Goal: Communication & Community: Share content

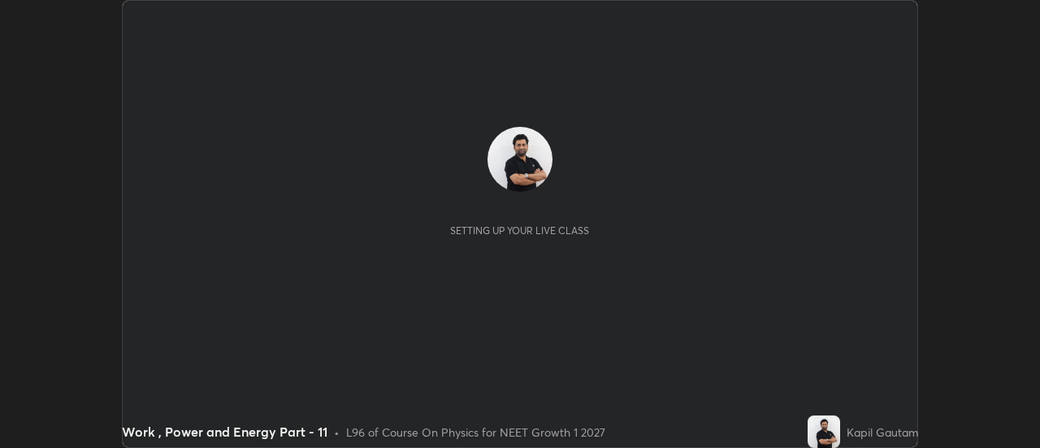
scroll to position [448, 1039]
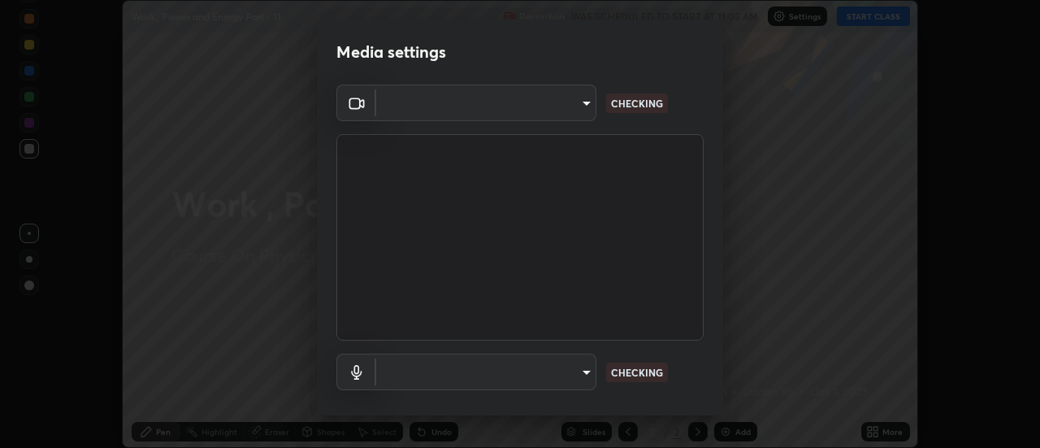
type input "6db99b6eec43879c9c37220b589585cee9a8a2a9ecad64e3b740b2de92d68dc4"
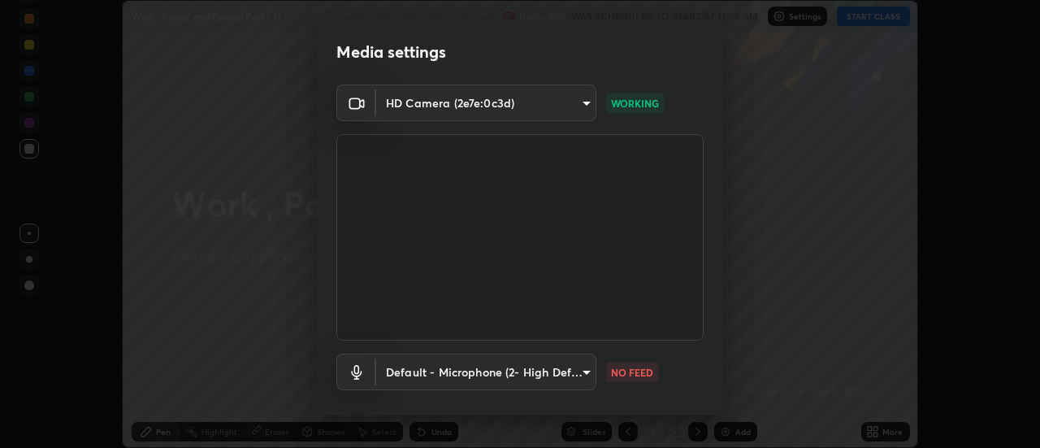
click at [568, 367] on body "Erase all Work , Power and Energy Part - 11 Recording WAS SCHEDULED TO START AT…" at bounding box center [520, 224] width 1040 height 448
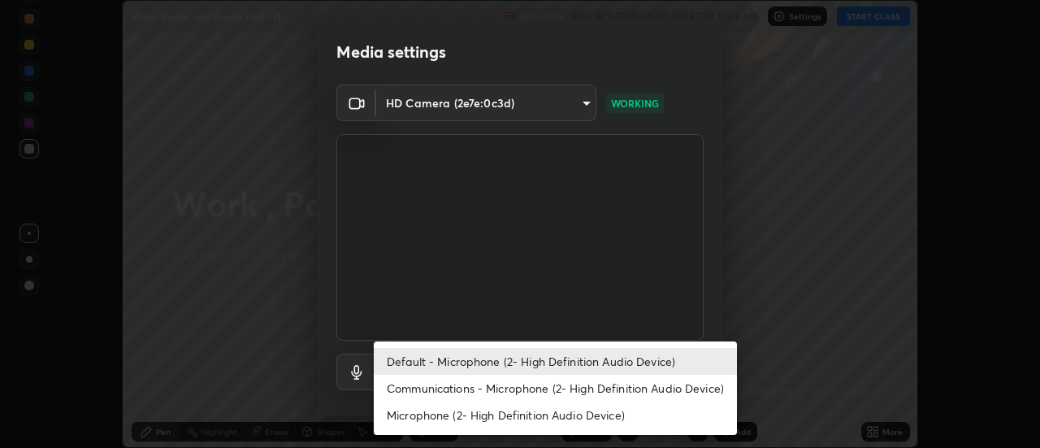
click at [472, 392] on li "Communications - Microphone (2- High Definition Audio Device)" at bounding box center [555, 388] width 363 height 27
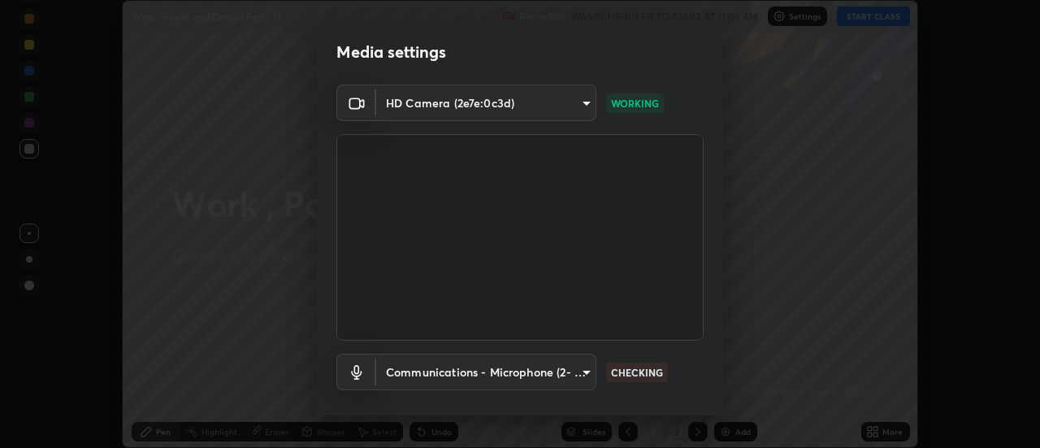
click at [466, 375] on body "Erase all Work , Power and Energy Part - 11 Recording WAS SCHEDULED TO START AT…" at bounding box center [520, 224] width 1040 height 448
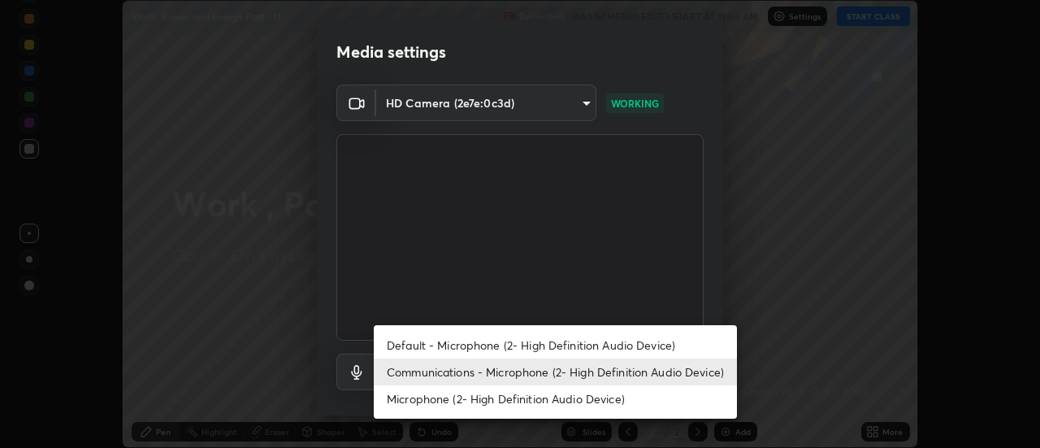
click at [443, 344] on li "Default - Microphone (2- High Definition Audio Device)" at bounding box center [555, 345] width 363 height 27
type input "default"
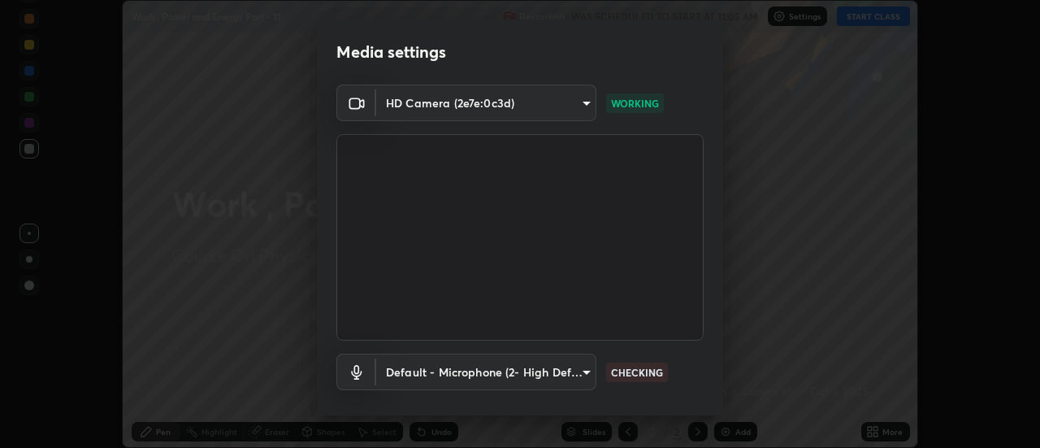
scroll to position [85, 0]
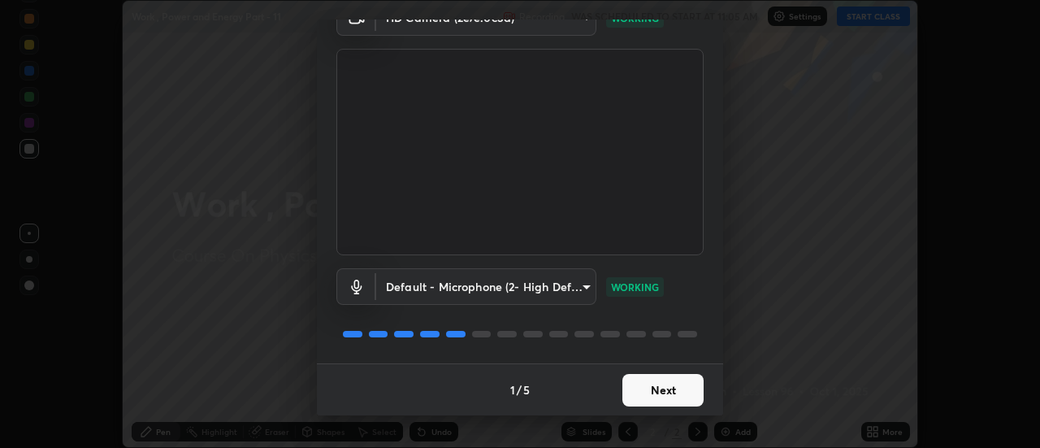
click at [660, 397] on button "Next" at bounding box center [662, 390] width 81 height 33
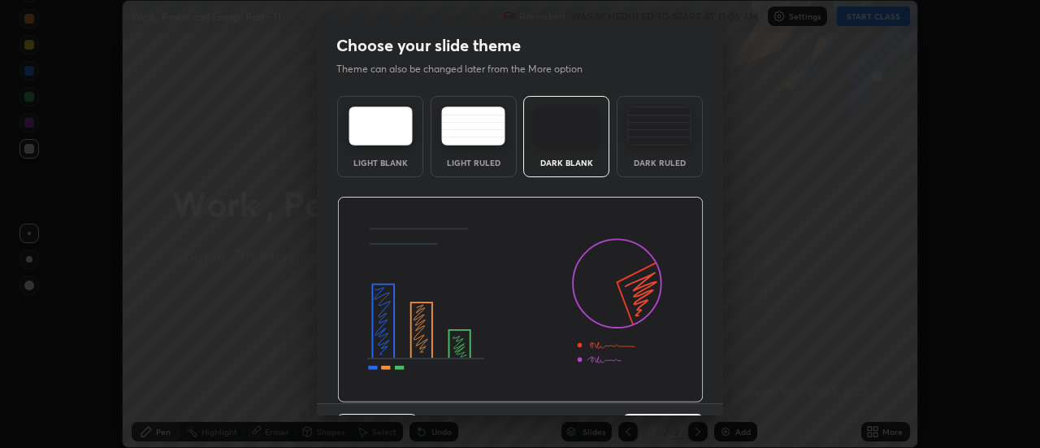
scroll to position [40, 0]
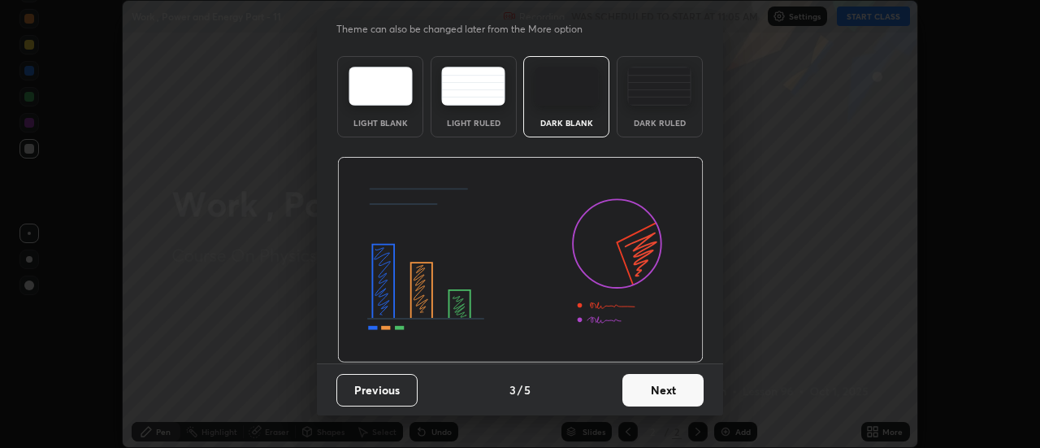
click at [669, 395] on button "Next" at bounding box center [662, 390] width 81 height 33
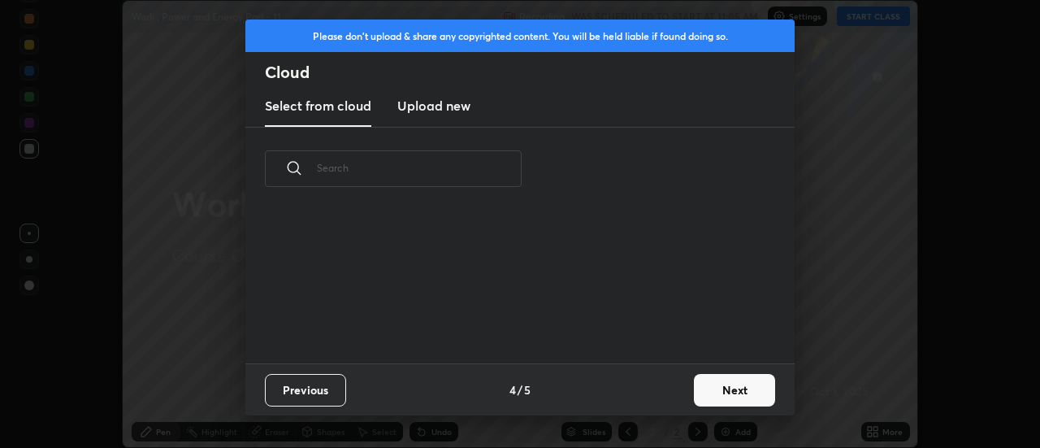
click at [730, 394] on button "Next" at bounding box center [734, 390] width 81 height 33
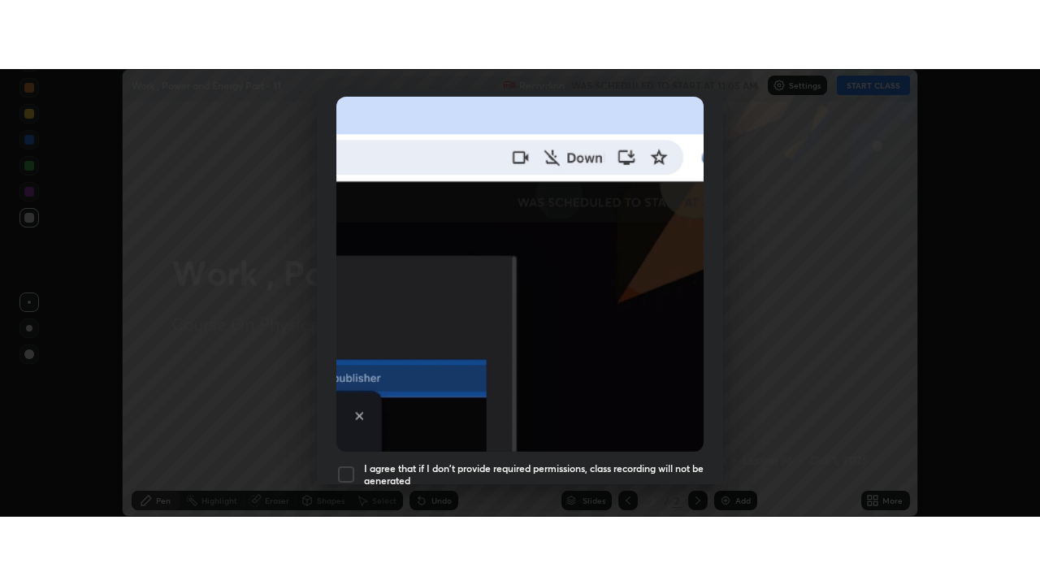
scroll to position [417, 0]
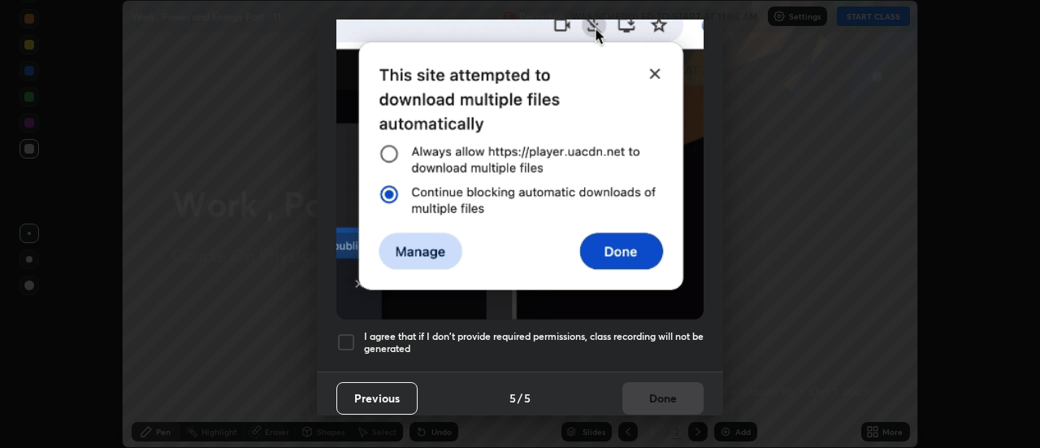
click at [348, 335] on div at bounding box center [346, 342] width 20 height 20
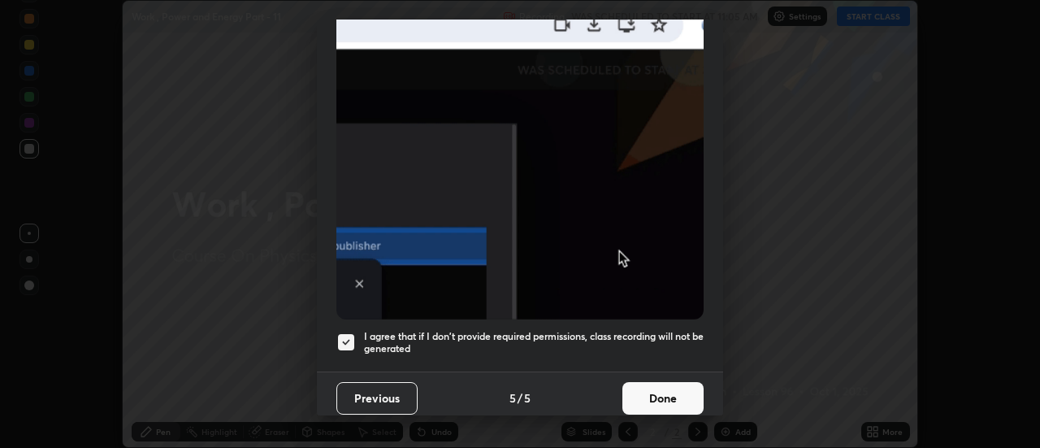
click at [657, 396] on button "Done" at bounding box center [662, 398] width 81 height 33
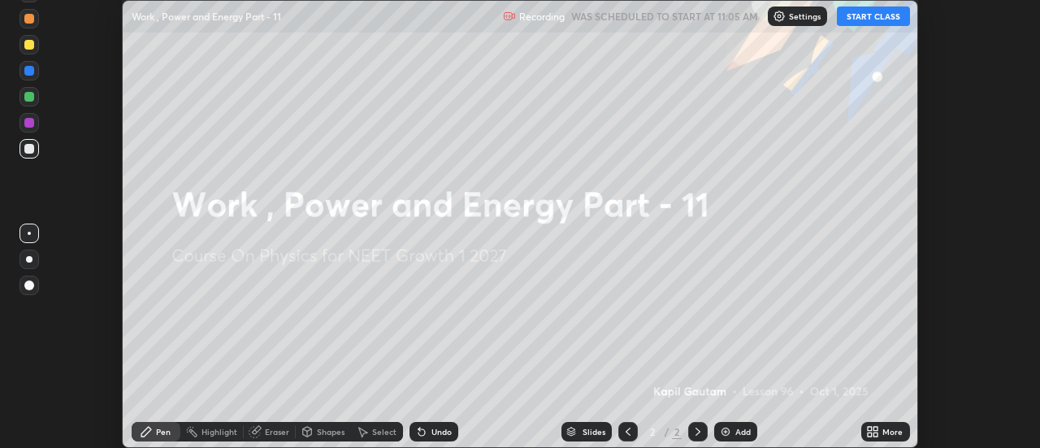
click at [870, 434] on icon at bounding box center [870, 434] width 4 height 4
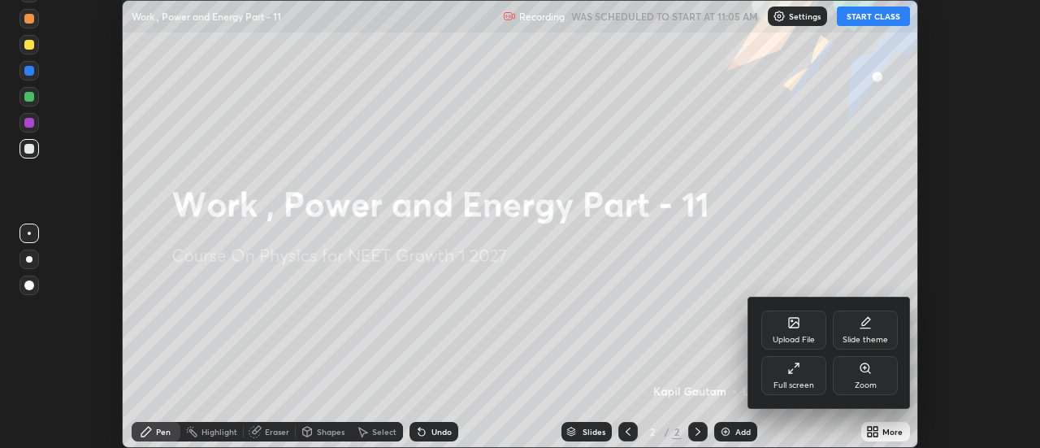
click at [796, 379] on div "Full screen" at bounding box center [793, 375] width 65 height 39
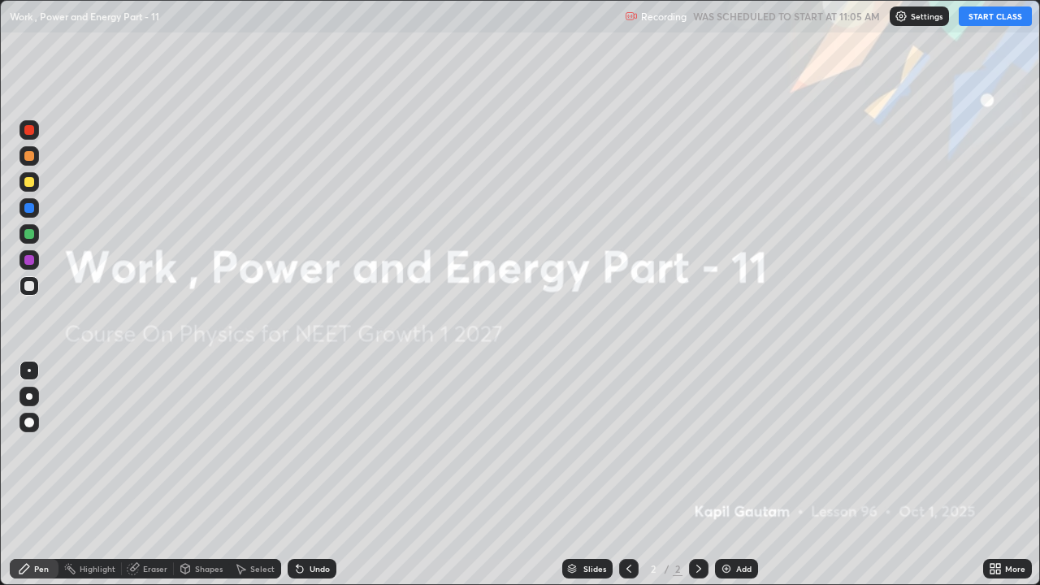
scroll to position [585, 1040]
click at [736, 447] on div "Add" at bounding box center [736, 569] width 43 height 20
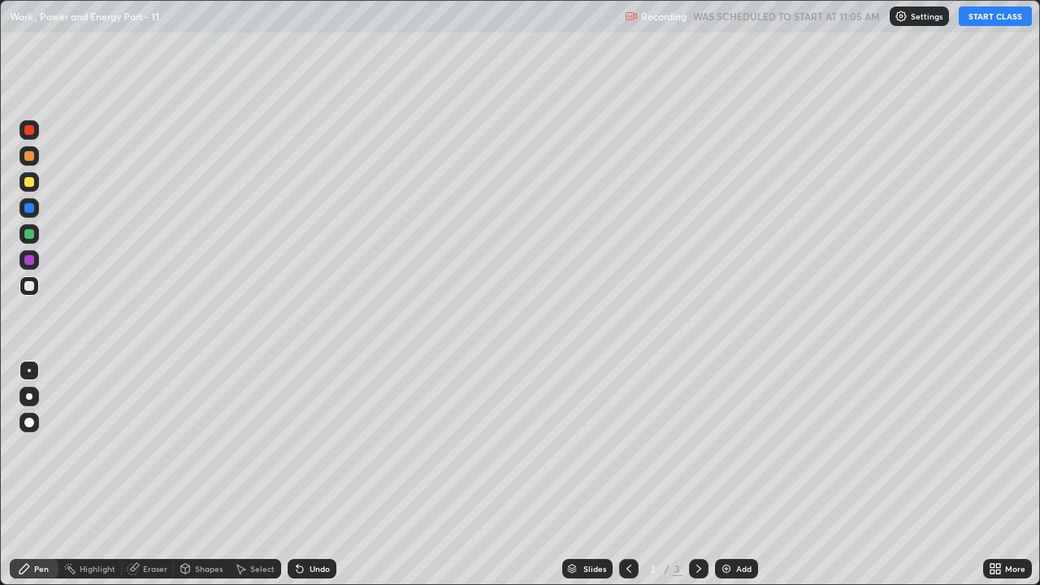
click at [992, 16] on button "START CLASS" at bounding box center [995, 17] width 73 height 20
click at [26, 404] on div at bounding box center [30, 397] width 20 height 20
click at [736, 447] on div "Add" at bounding box center [743, 569] width 15 height 8
click at [726, 447] on img at bounding box center [726, 568] width 13 height 13
click at [745, 447] on div "Add" at bounding box center [743, 569] width 15 height 8
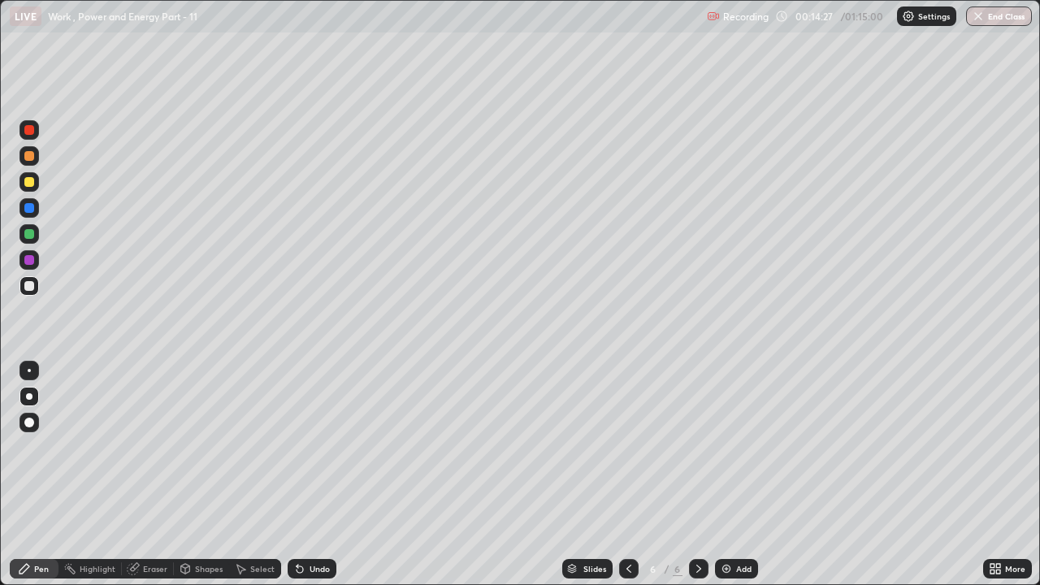
click at [626, 447] on icon at bounding box center [628, 569] width 5 height 8
click at [699, 447] on icon at bounding box center [698, 568] width 13 height 13
click at [748, 447] on div "Add" at bounding box center [743, 569] width 15 height 8
click at [741, 447] on div "Add" at bounding box center [743, 569] width 15 height 8
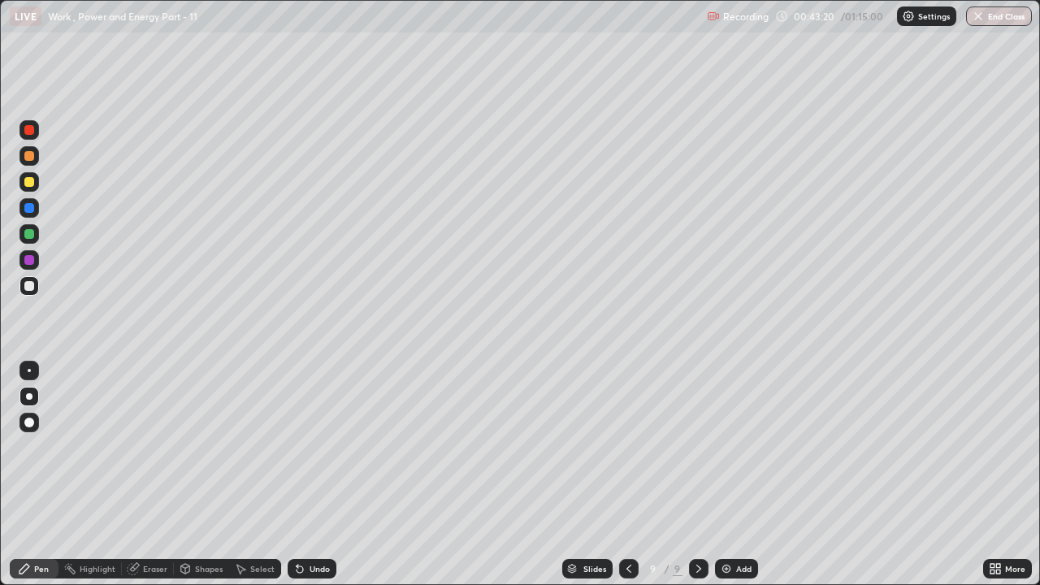
click at [736, 447] on div "Add" at bounding box center [743, 569] width 15 height 8
click at [734, 447] on div "Add" at bounding box center [736, 569] width 43 height 20
click at [726, 447] on img at bounding box center [726, 568] width 13 height 13
click at [731, 447] on img at bounding box center [726, 568] width 13 height 13
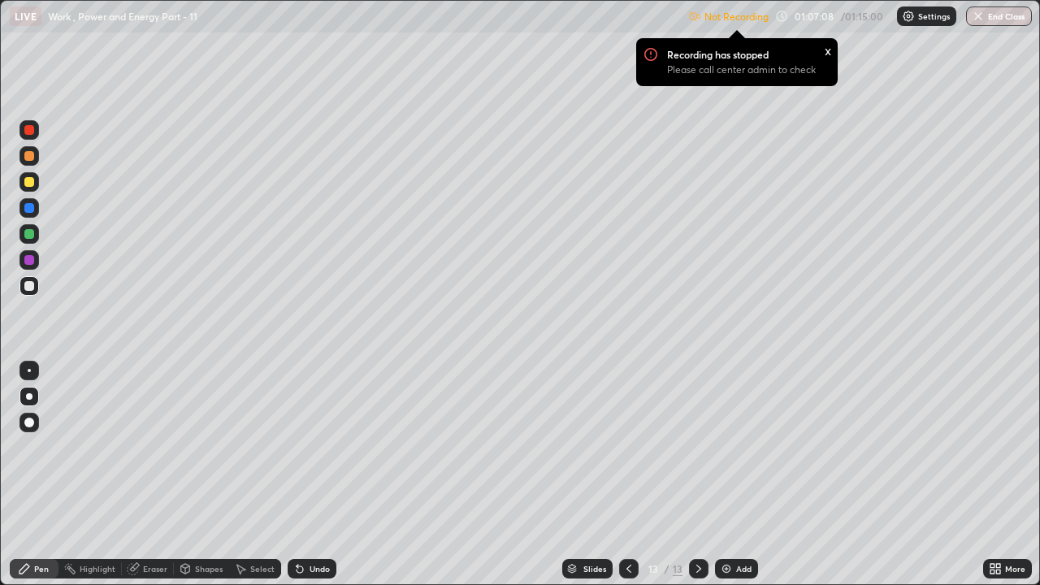
click at [826, 52] on div "x" at bounding box center [828, 49] width 7 height 17
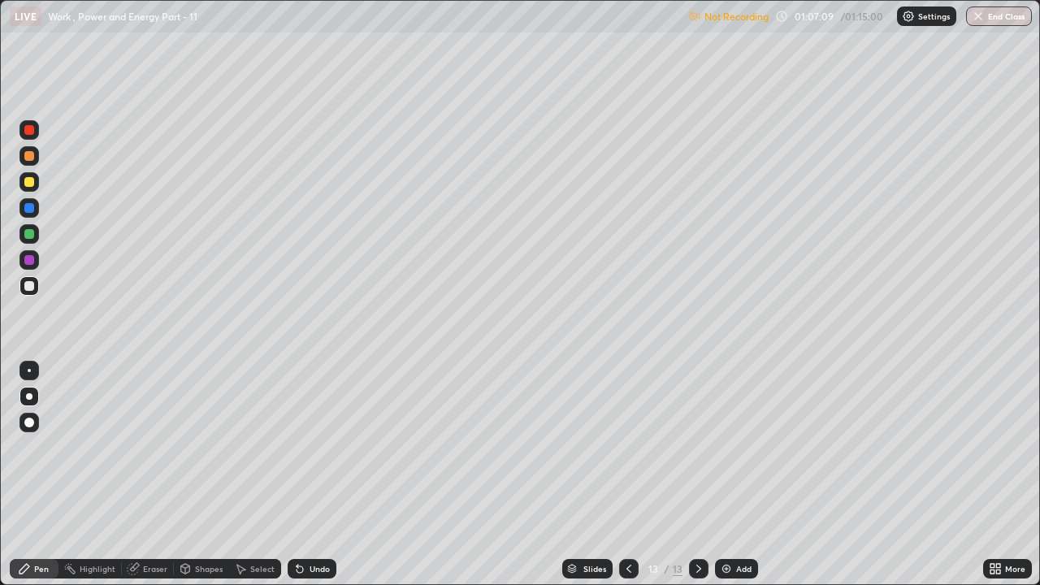
click at [921, 15] on p "Settings" at bounding box center [934, 16] width 32 height 8
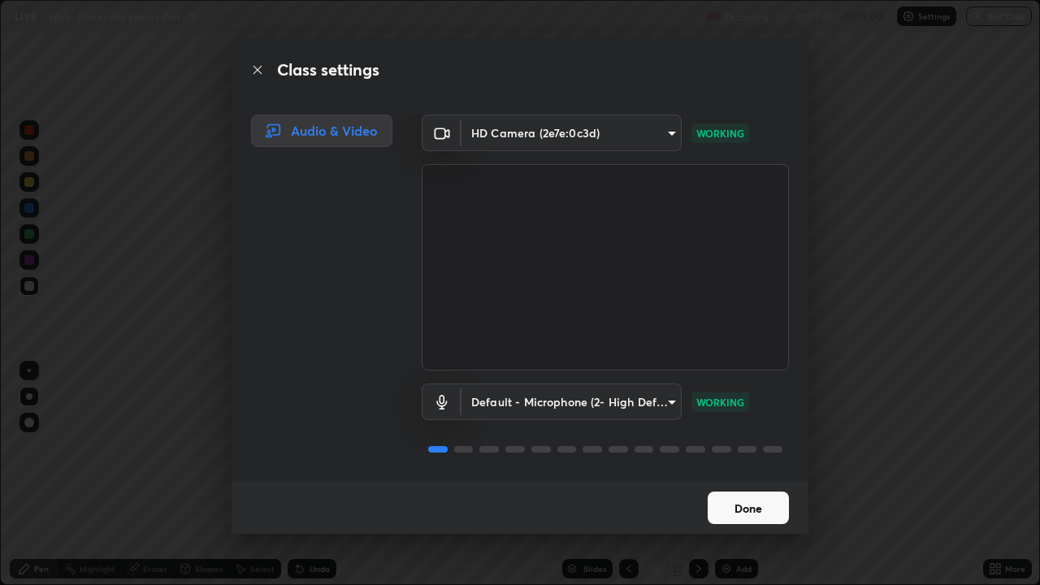
click at [749, 447] on button "Done" at bounding box center [748, 508] width 81 height 33
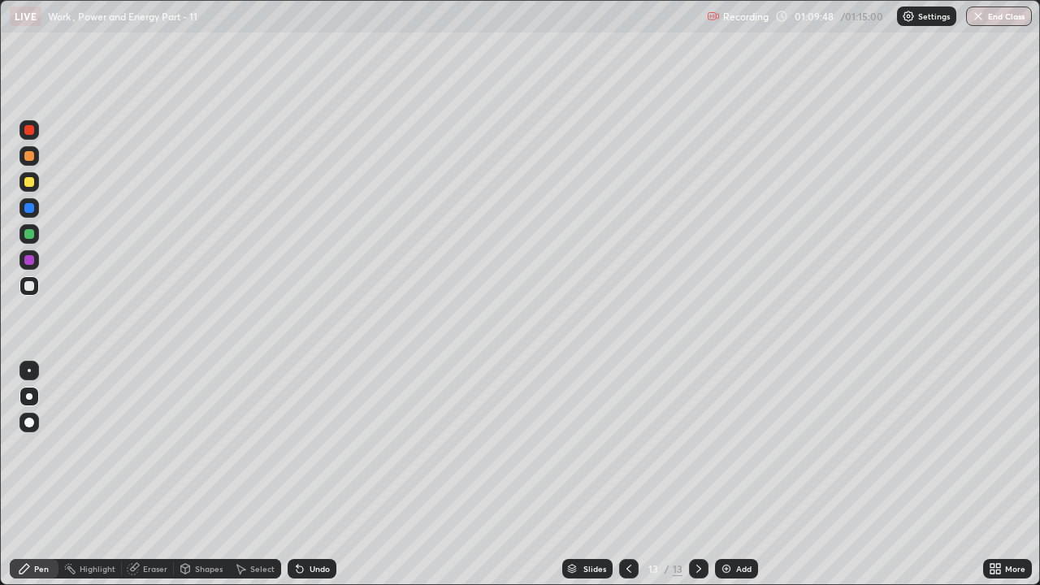
click at [729, 447] on img at bounding box center [726, 568] width 13 height 13
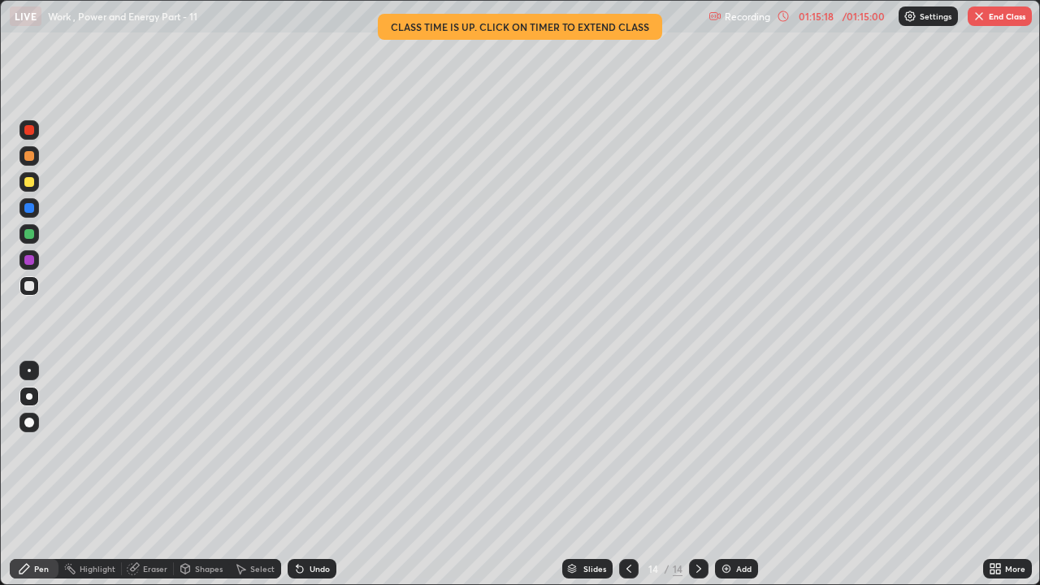
click at [734, 447] on div "Add" at bounding box center [736, 569] width 43 height 20
click at [1010, 20] on button "End Class" at bounding box center [1000, 17] width 64 height 20
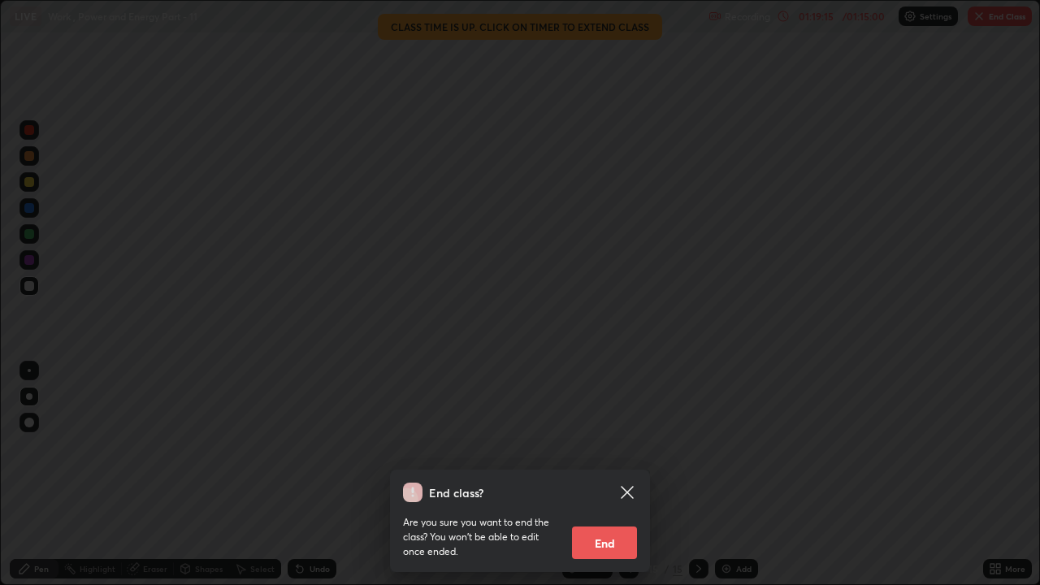
click at [630, 447] on icon at bounding box center [628, 493] width 20 height 20
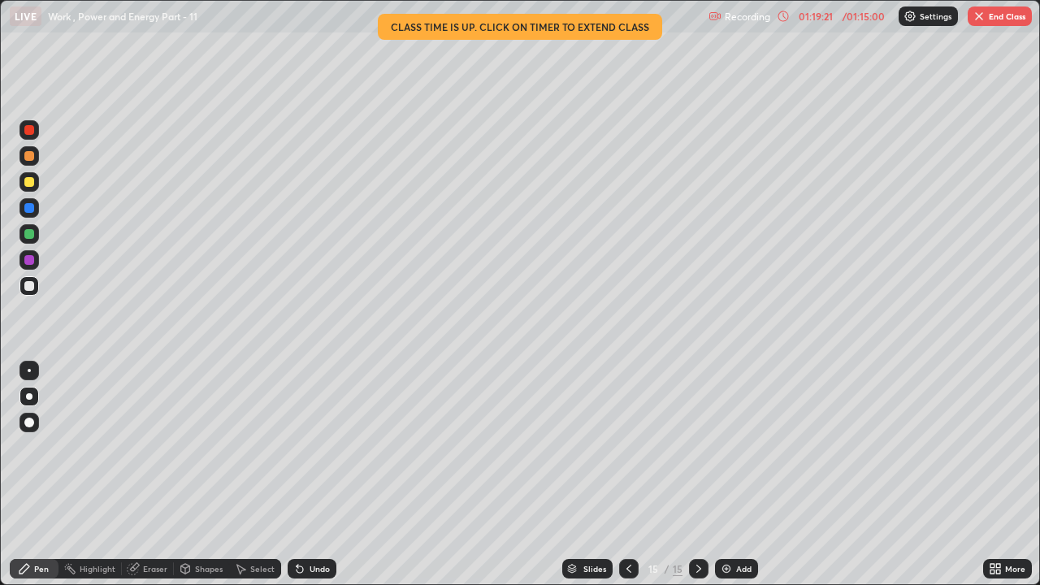
click at [992, 20] on button "End Class" at bounding box center [1000, 17] width 64 height 20
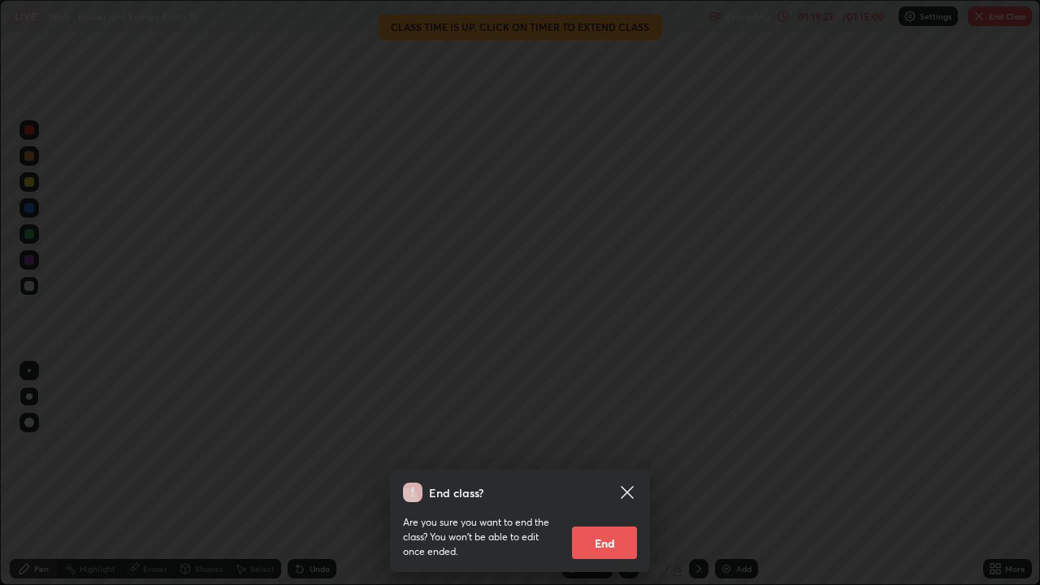
click at [615, 447] on button "End" at bounding box center [604, 543] width 65 height 33
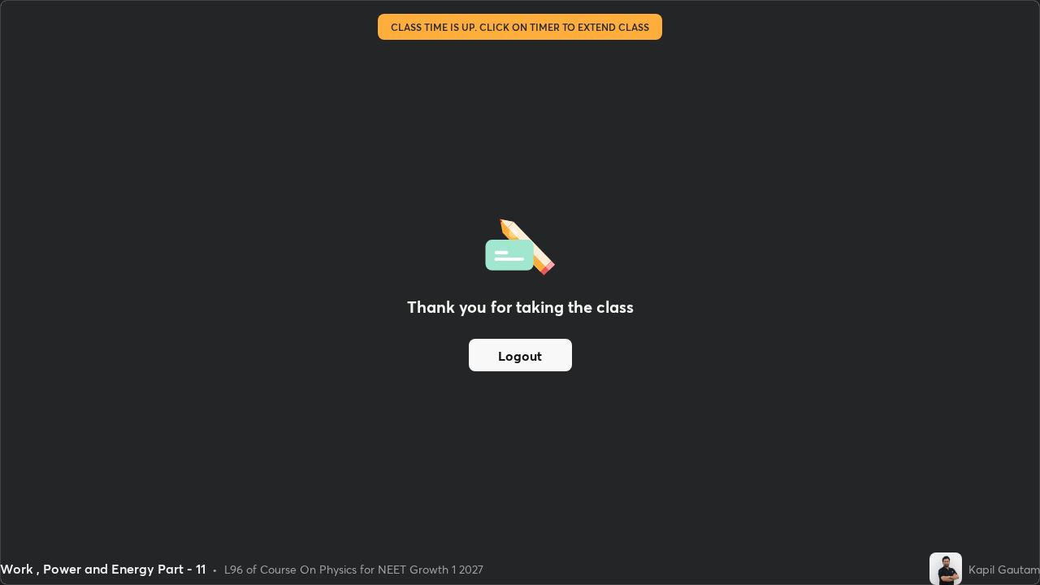
click at [556, 359] on button "Logout" at bounding box center [520, 355] width 103 height 33
